Goal: Information Seeking & Learning: Understand process/instructions

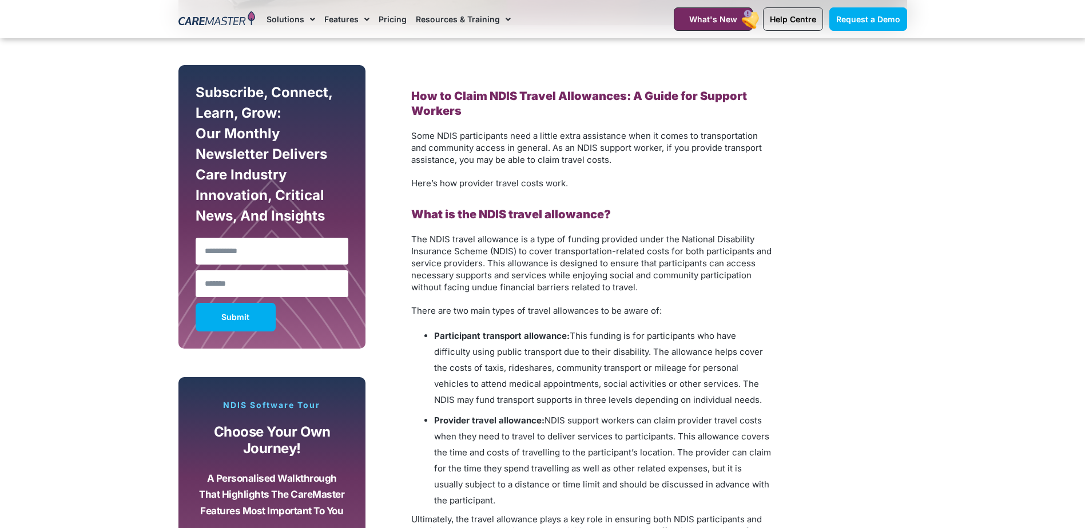
scroll to position [686, 0]
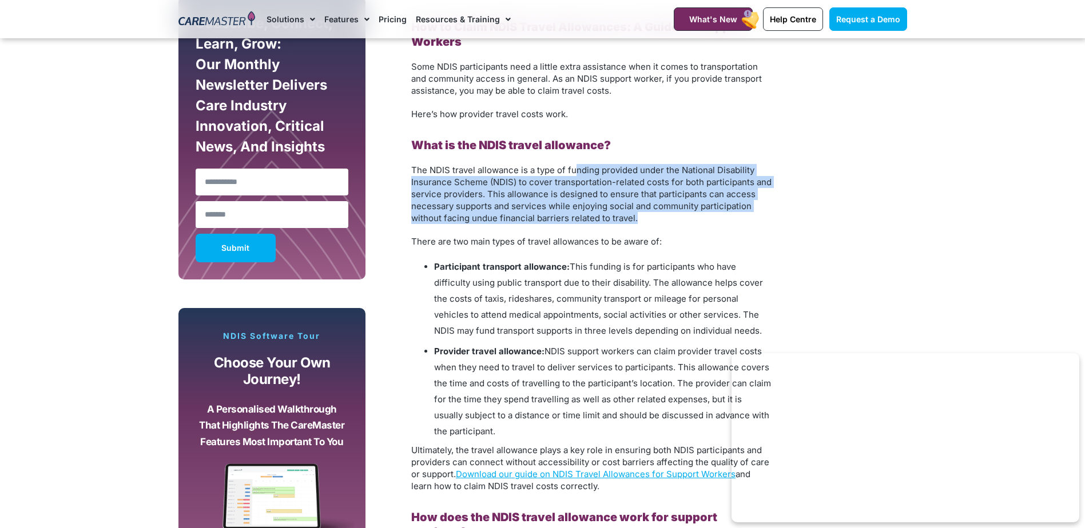
drag, startPoint x: 578, startPoint y: 157, endPoint x: 666, endPoint y: 222, distance: 109.6
click at [666, 222] on p "The NDIS travel allowance is a type of funding provided under the National Disa…" at bounding box center [591, 194] width 360 height 60
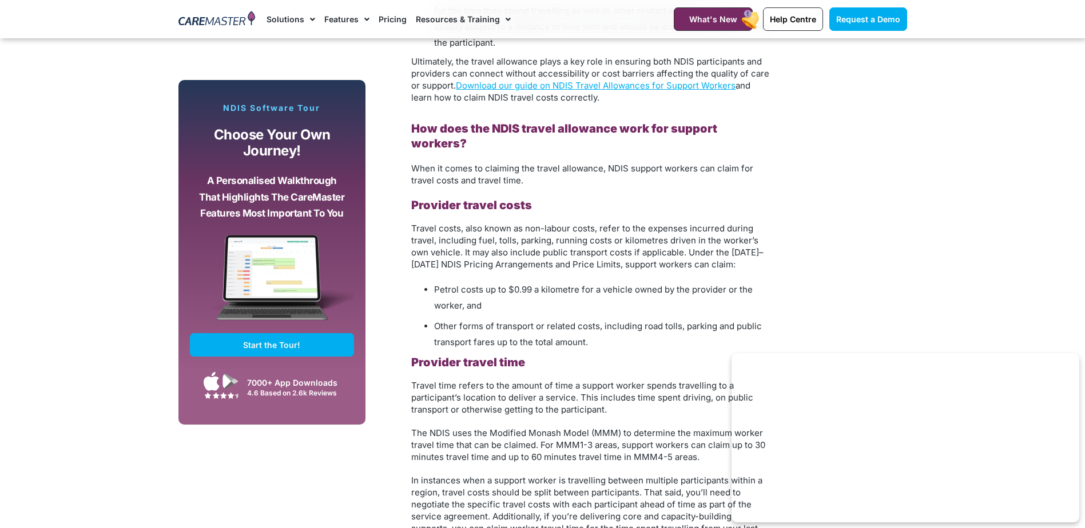
scroll to position [1087, 0]
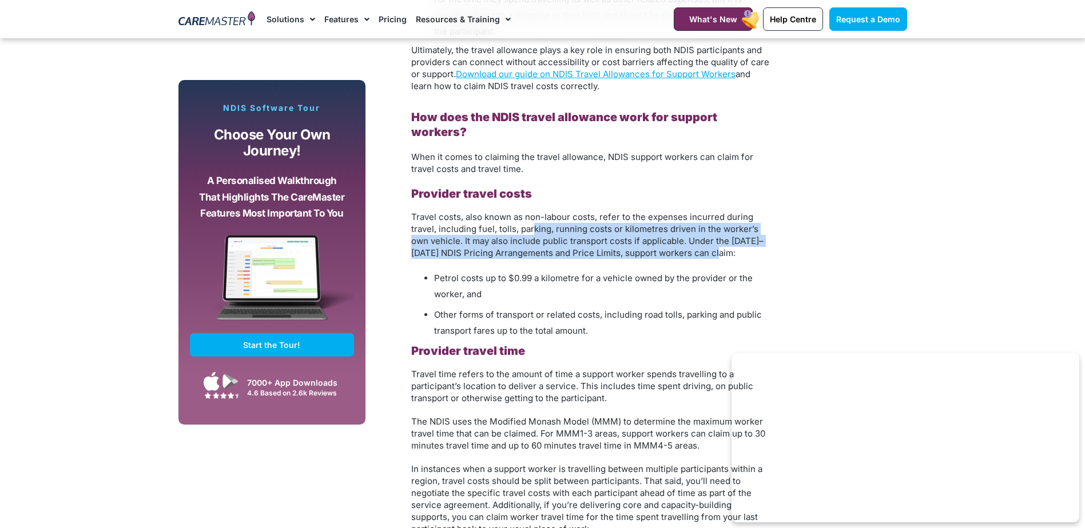
drag, startPoint x: 532, startPoint y: 214, endPoint x: 726, endPoint y: 237, distance: 195.8
click at [726, 237] on span "Travel costs, also known as non-labour costs, refer to the expenses incurred du…" at bounding box center [587, 235] width 352 height 47
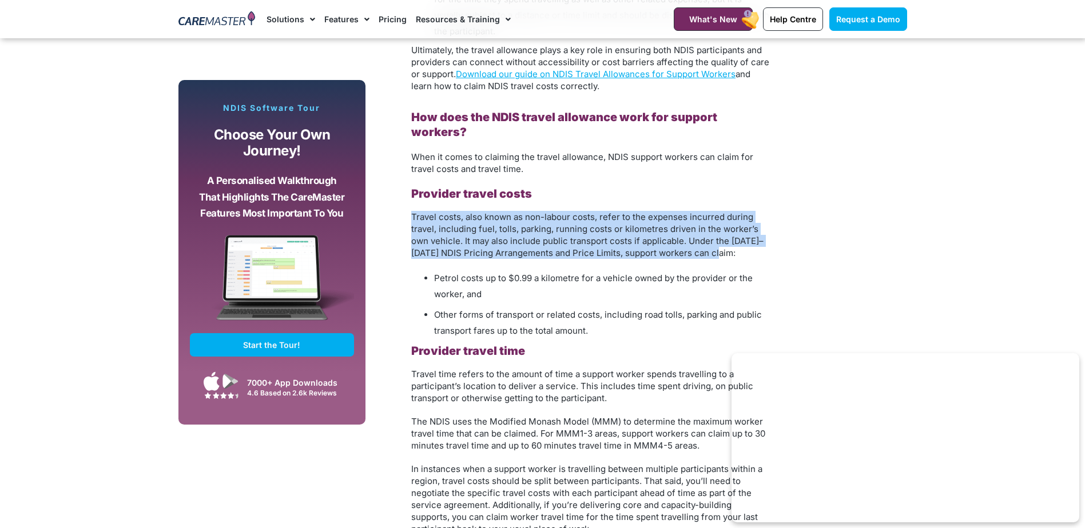
drag, startPoint x: 726, startPoint y: 237, endPoint x: 736, endPoint y: 186, distance: 51.8
click at [736, 186] on h3 "Provider travel costs" at bounding box center [591, 193] width 360 height 15
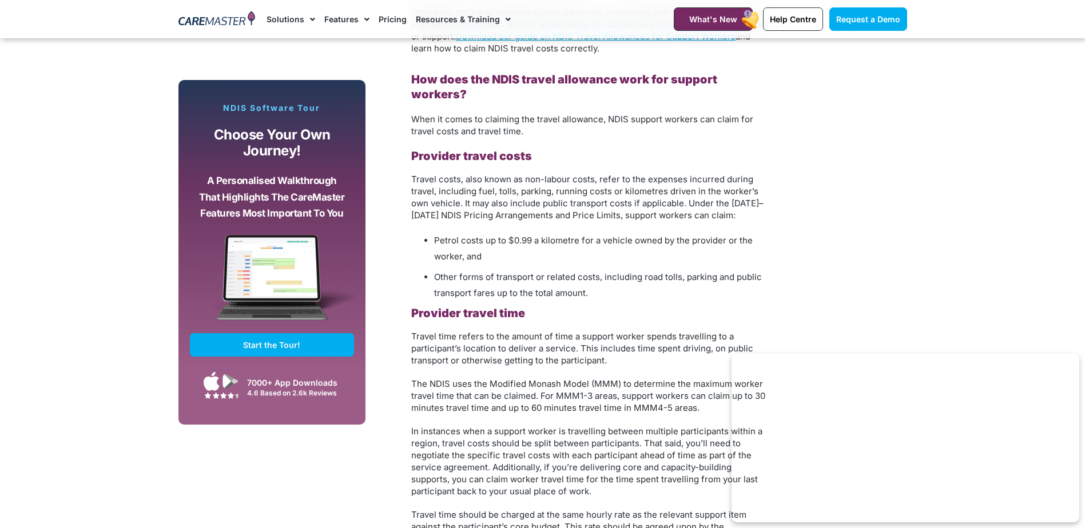
scroll to position [1144, 0]
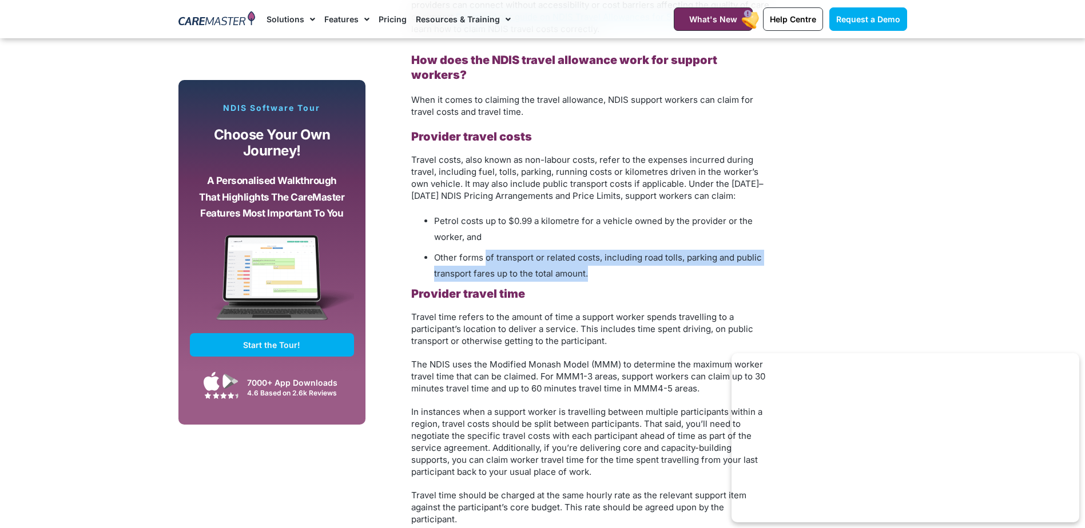
drag, startPoint x: 486, startPoint y: 236, endPoint x: 621, endPoint y: 256, distance: 137.1
click at [621, 256] on li "Other forms of transport or related costs, including road tolls, parking and pu…" at bounding box center [602, 266] width 337 height 32
drag, startPoint x: 621, startPoint y: 256, endPoint x: 645, endPoint y: 229, distance: 36.5
click at [645, 229] on ul "Petrol costs up to $0.99 a kilometre for a vehicle owned by the provider or the…" at bounding box center [591, 247] width 360 height 69
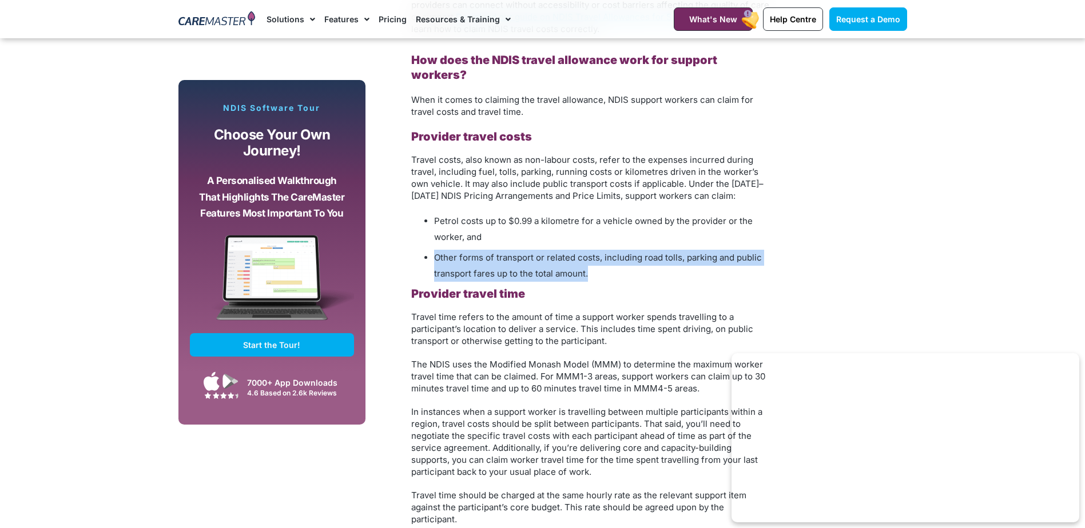
click at [645, 229] on li "Petrol costs up to $0.99 a kilometre for a vehicle owned by the provider or the…" at bounding box center [602, 229] width 337 height 32
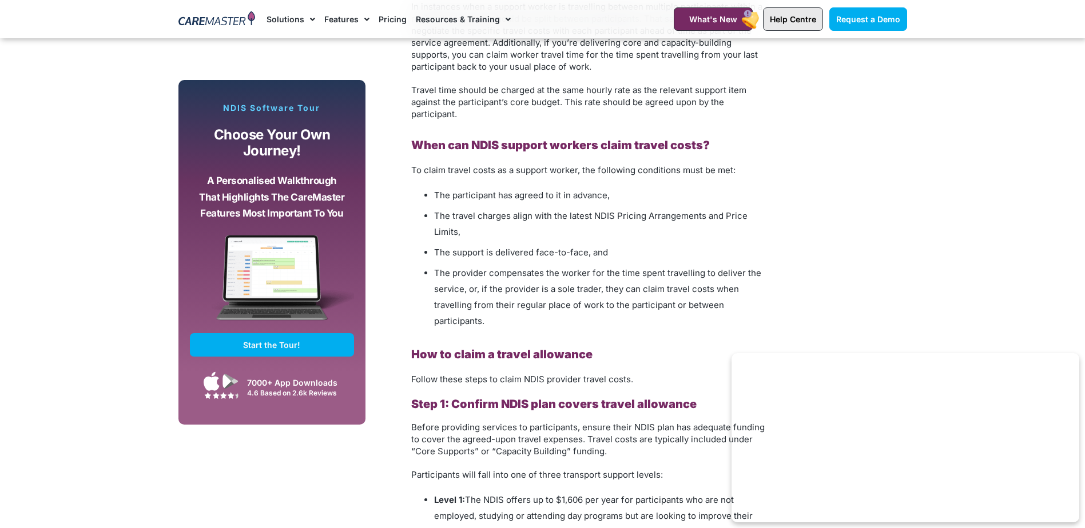
scroll to position [1544, 0]
